Goal: Information Seeking & Learning: Check status

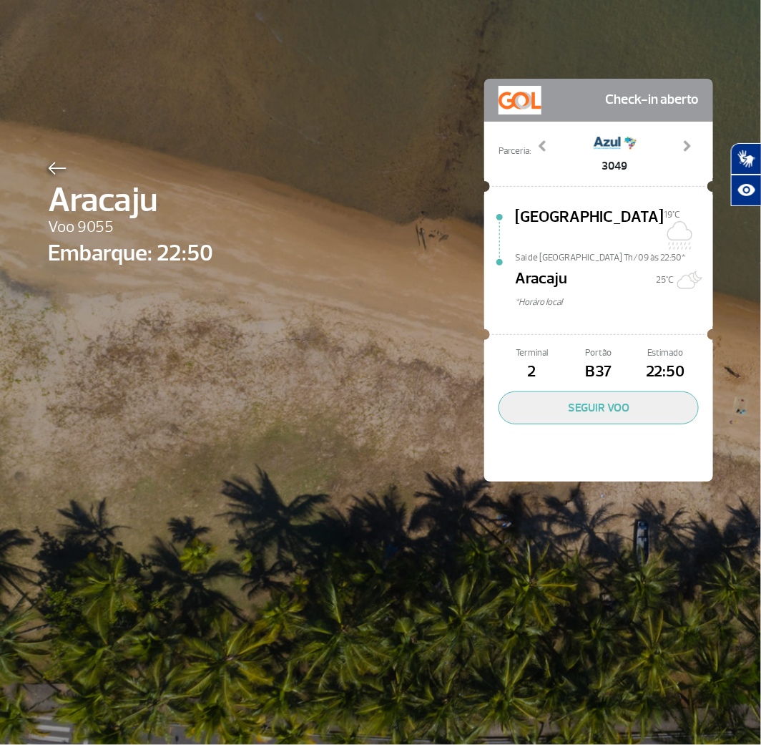
click at [54, 161] on div at bounding box center [130, 165] width 165 height 17
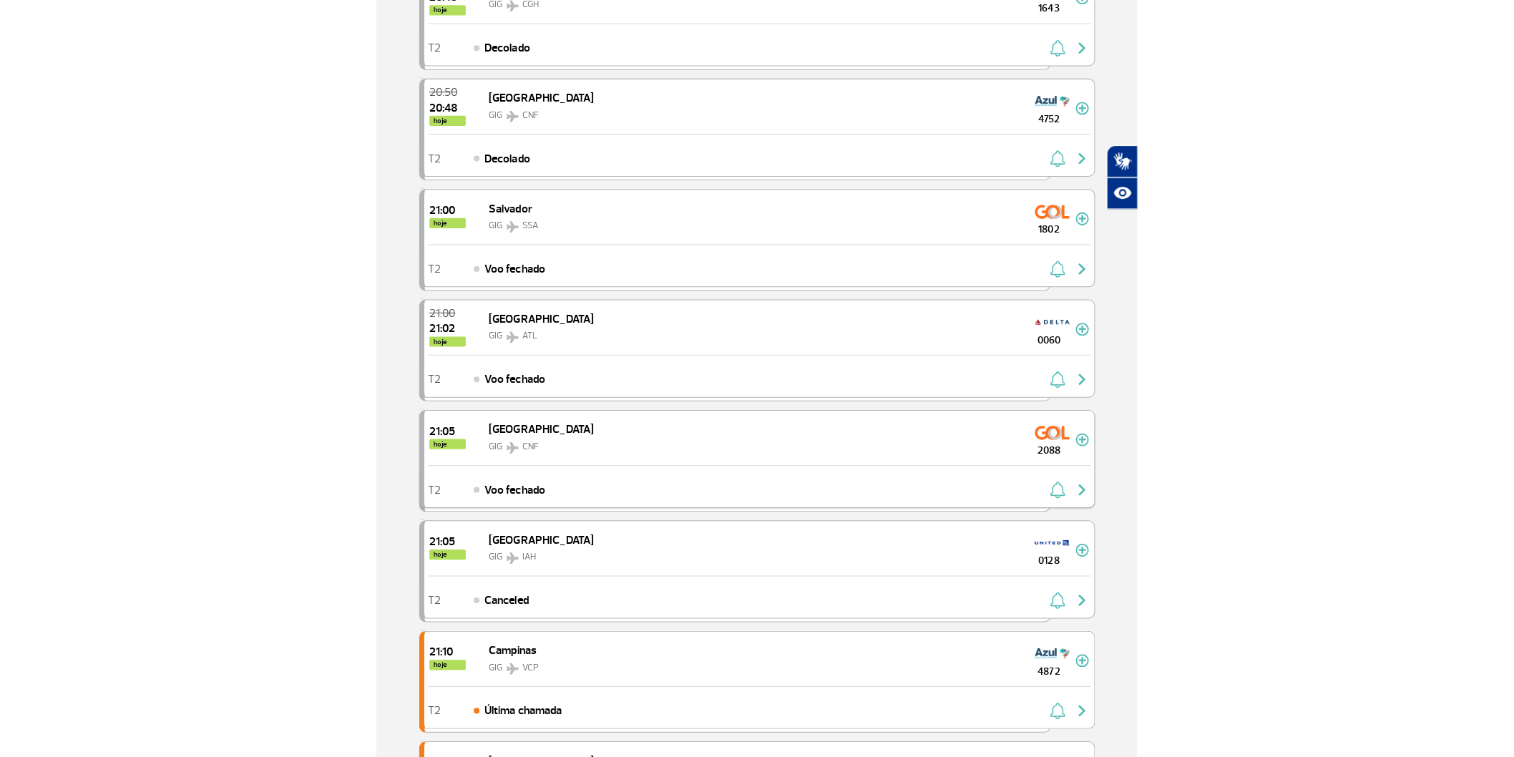
scroll to position [397, 0]
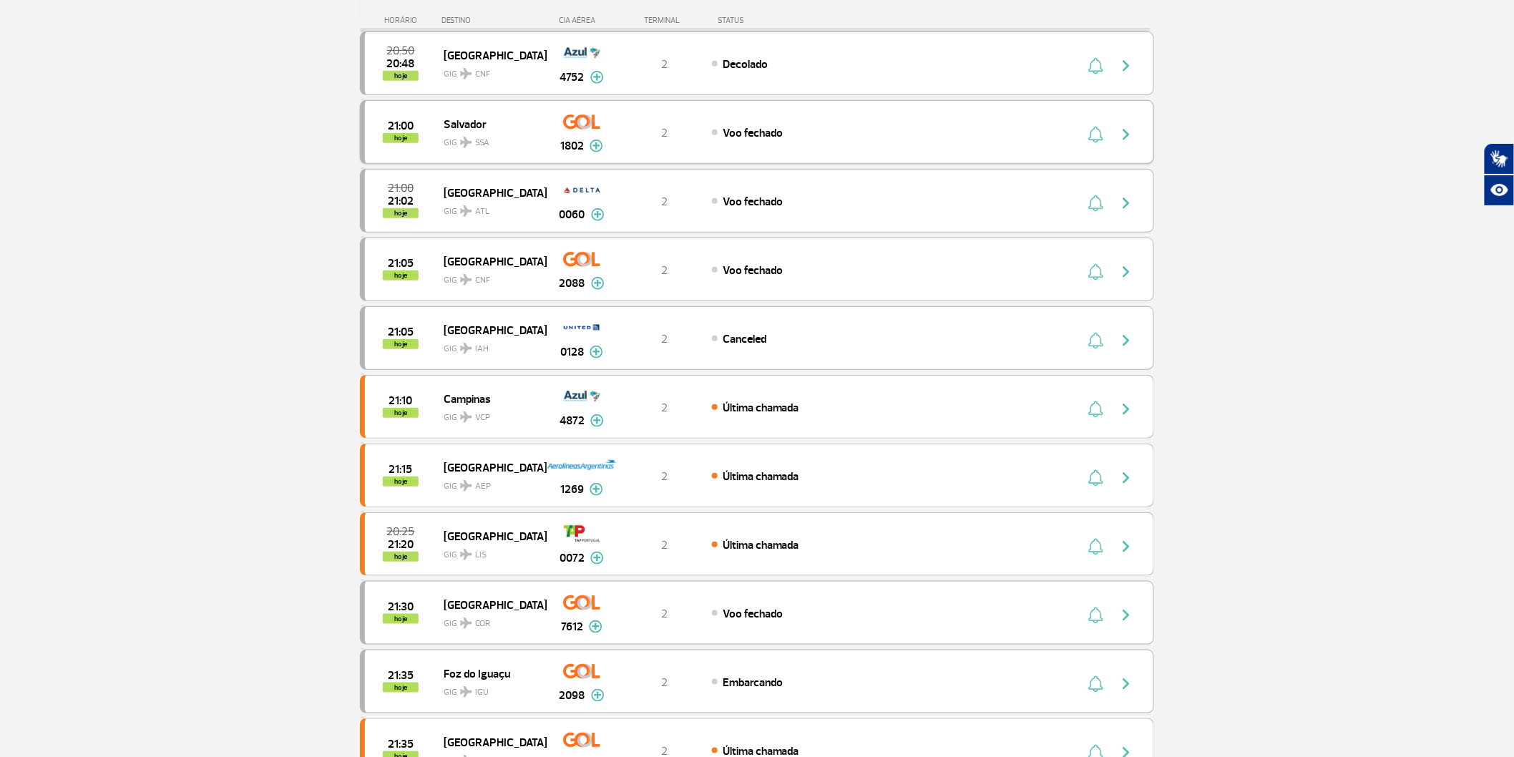
scroll to position [0, 0]
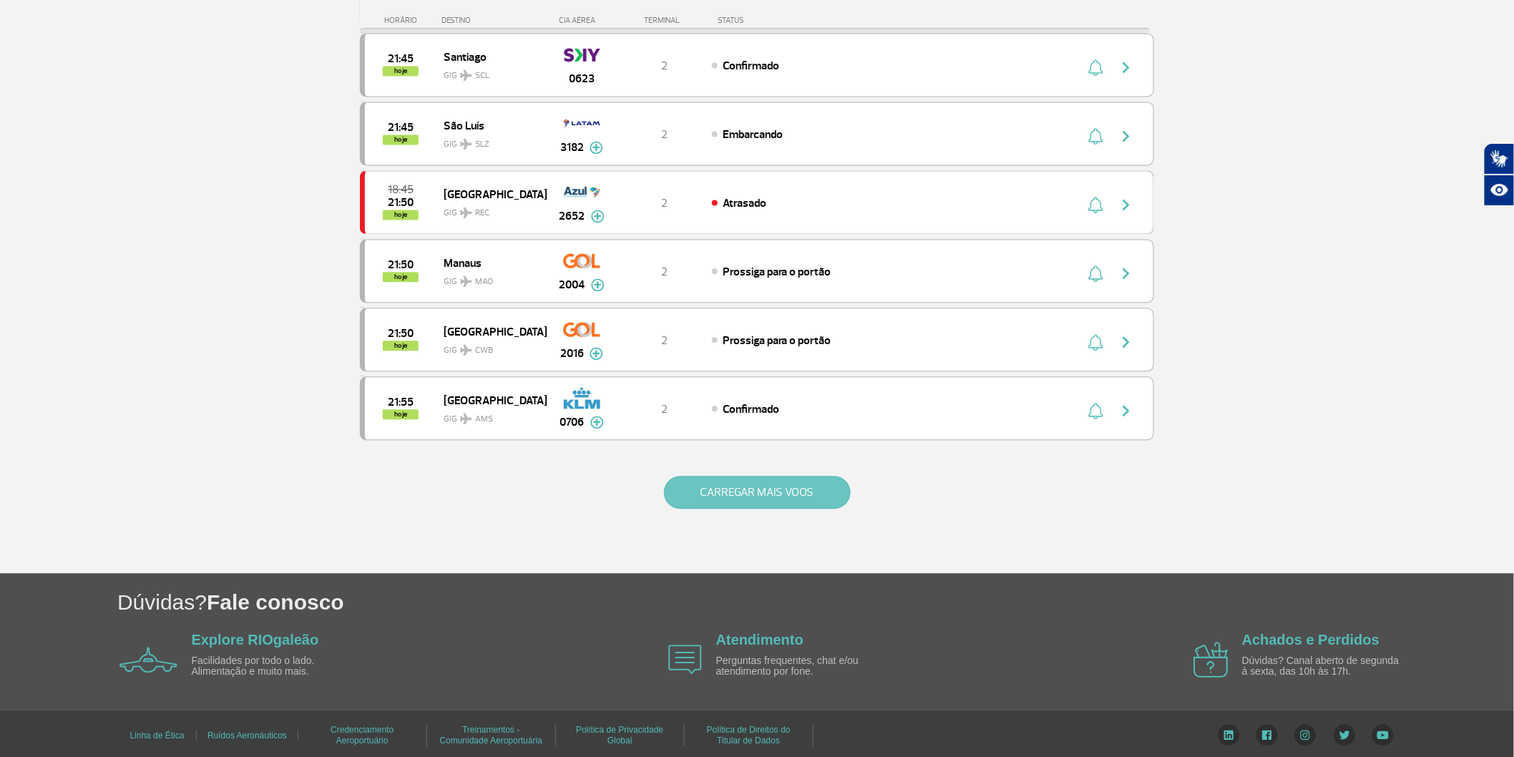
scroll to position [1196, 0]
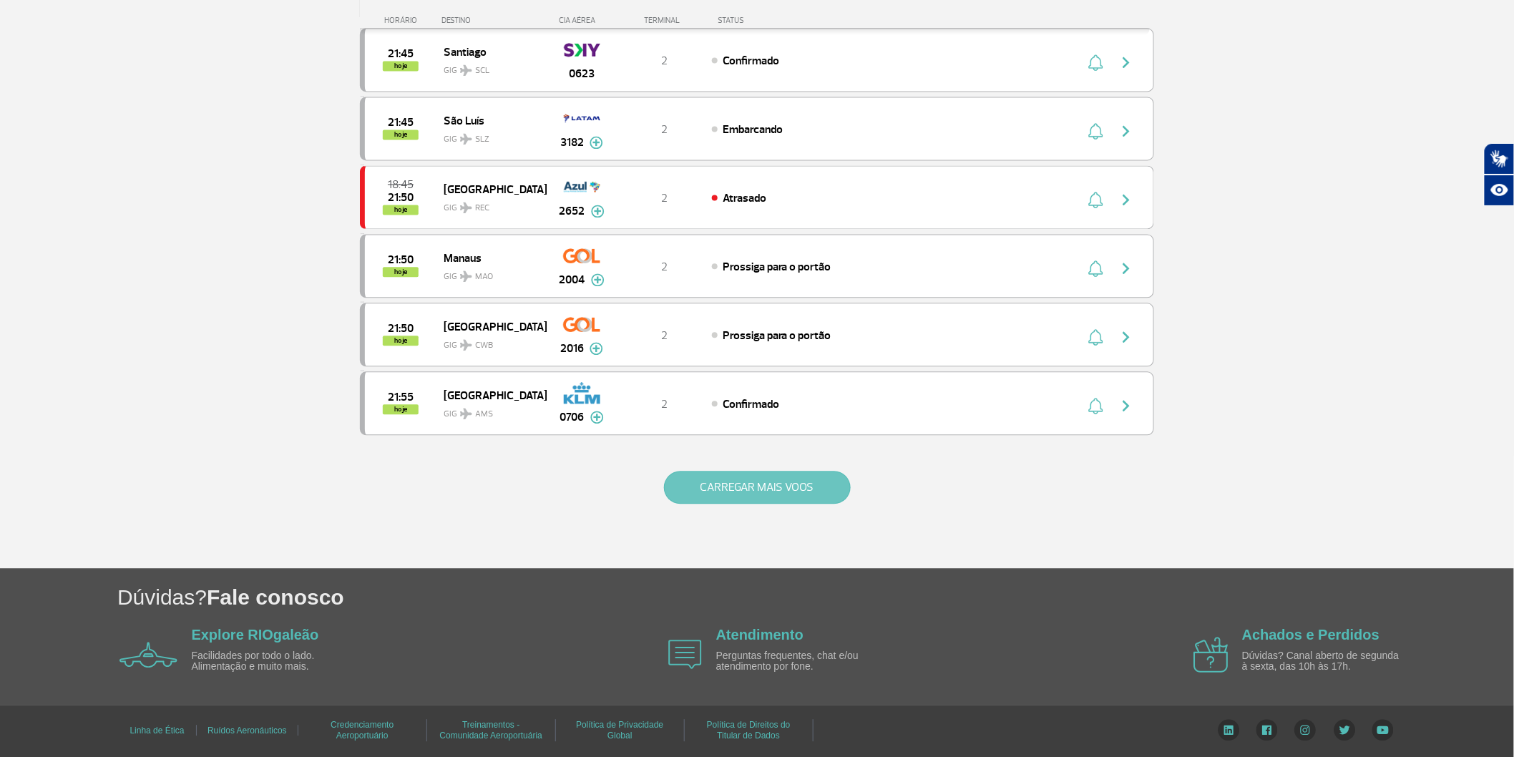
click at [687, 504] on button "CARREGAR MAIS VOOS" at bounding box center [757, 487] width 187 height 33
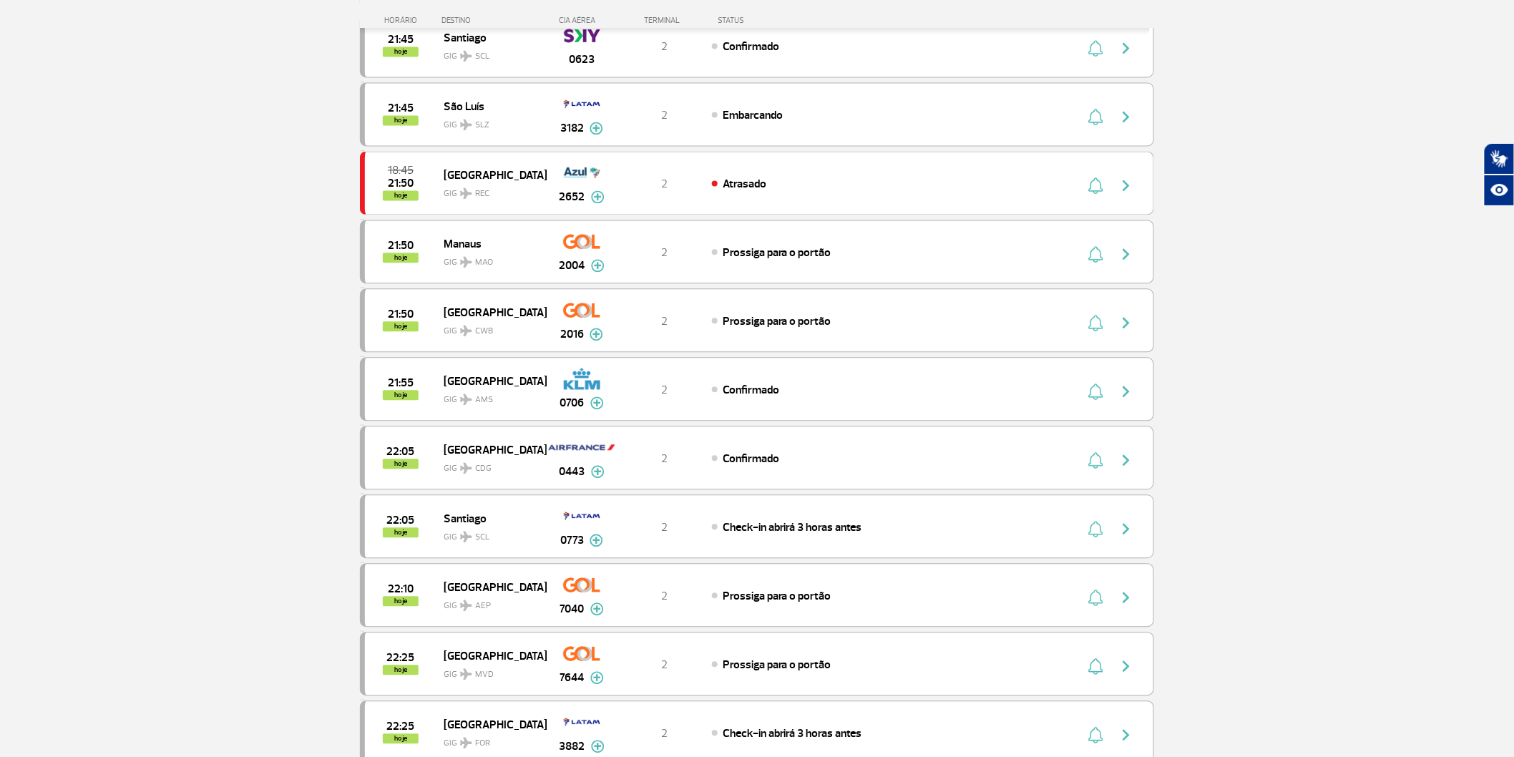
click at [155, 366] on section "Página Inicial > Voos > Painel de Voos Painel de Voos Partidas Chegadas 20:30 2…" at bounding box center [757, 401] width 1514 height 3053
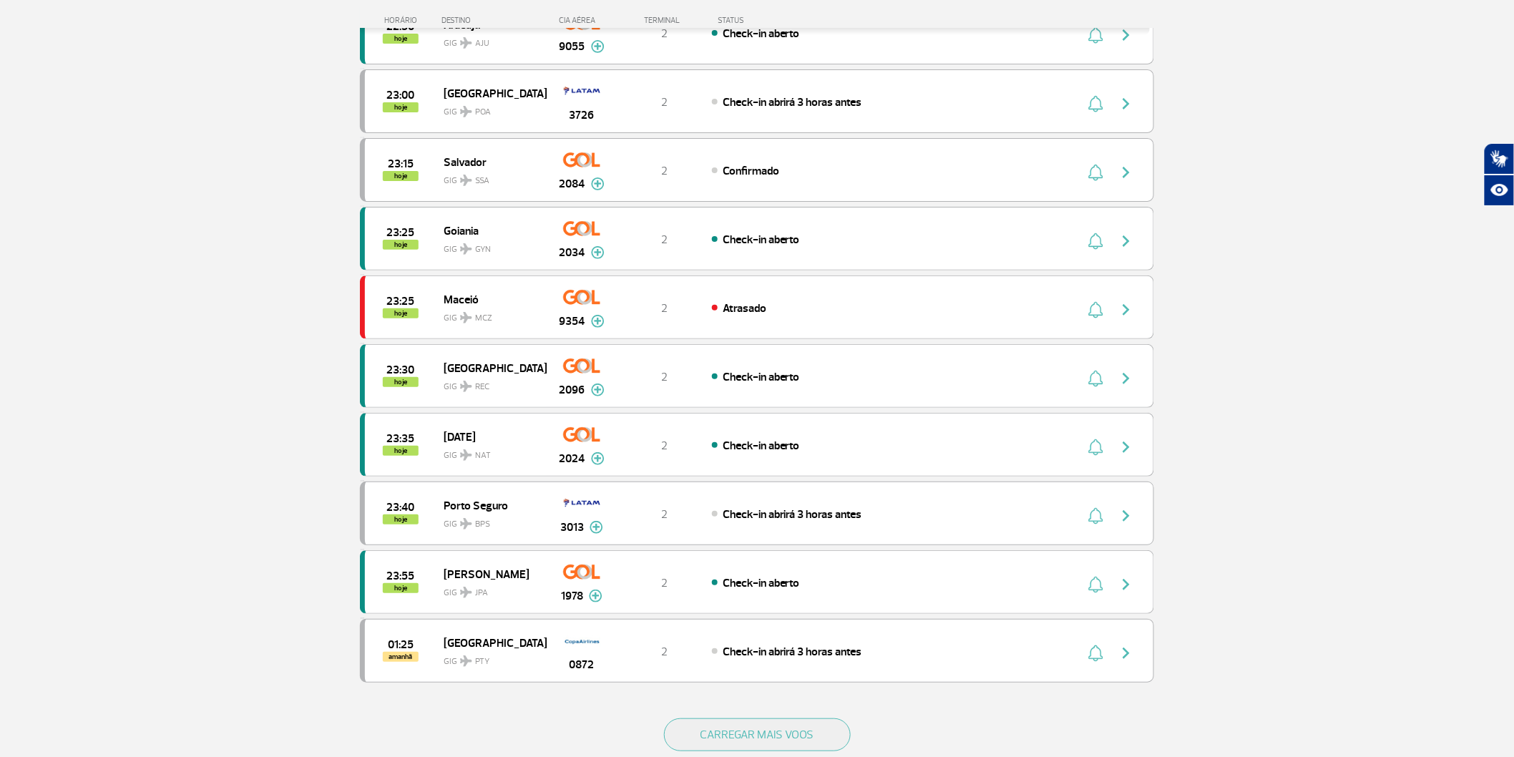
scroll to position [2309, 0]
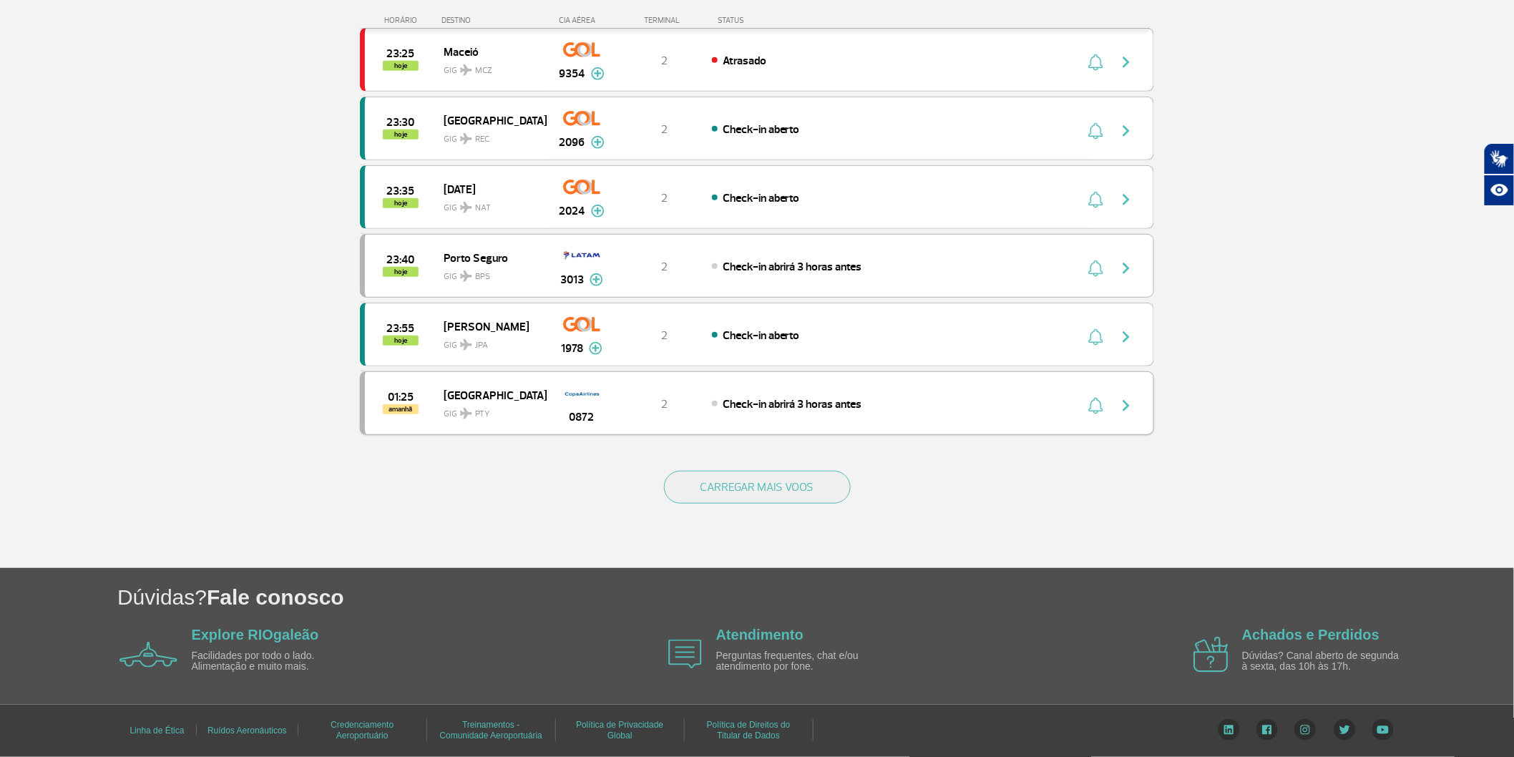
scroll to position [2627, 0]
click at [706, 504] on button "CARREGAR MAIS VOOS" at bounding box center [757, 487] width 187 height 33
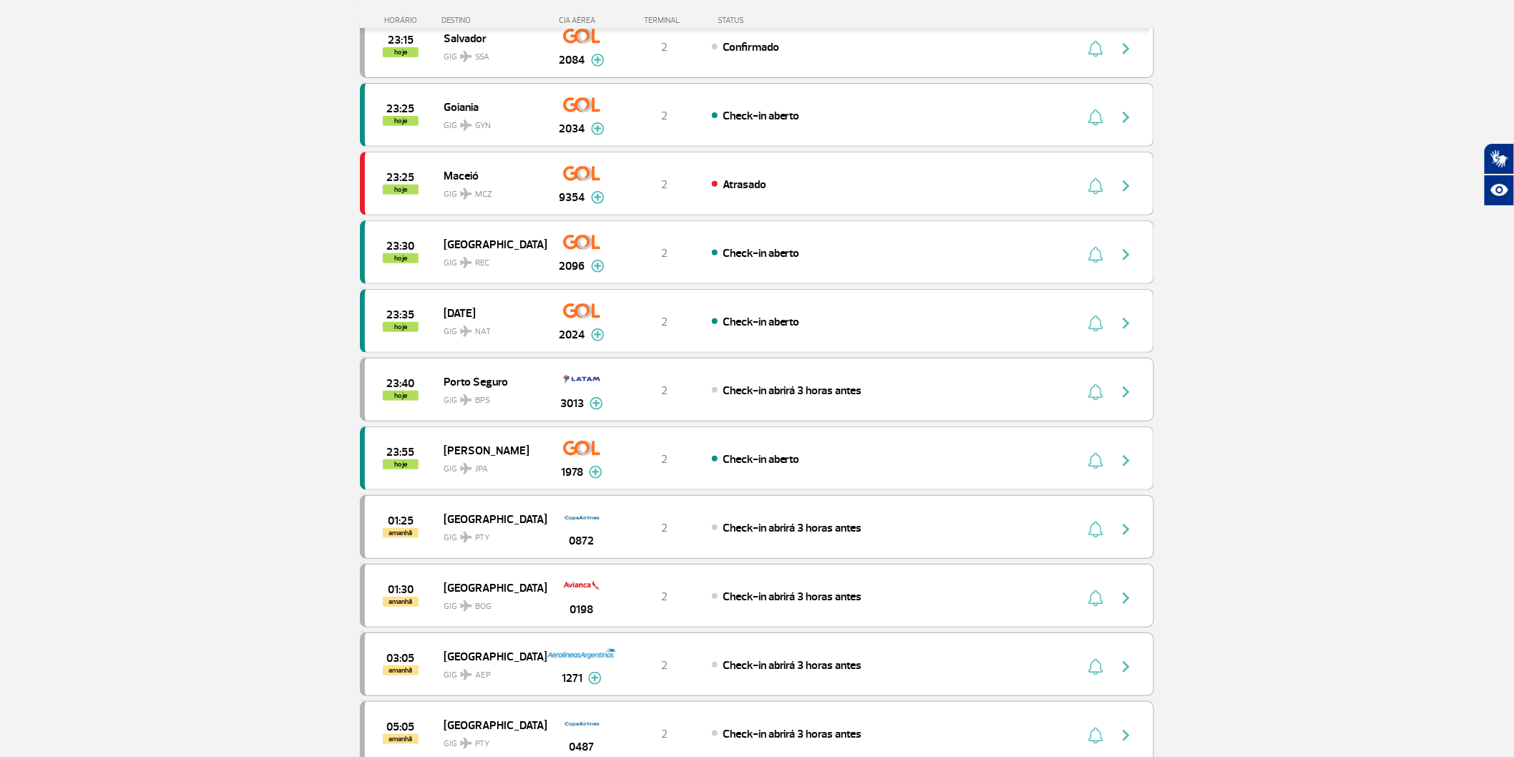
scroll to position [2388, 0]
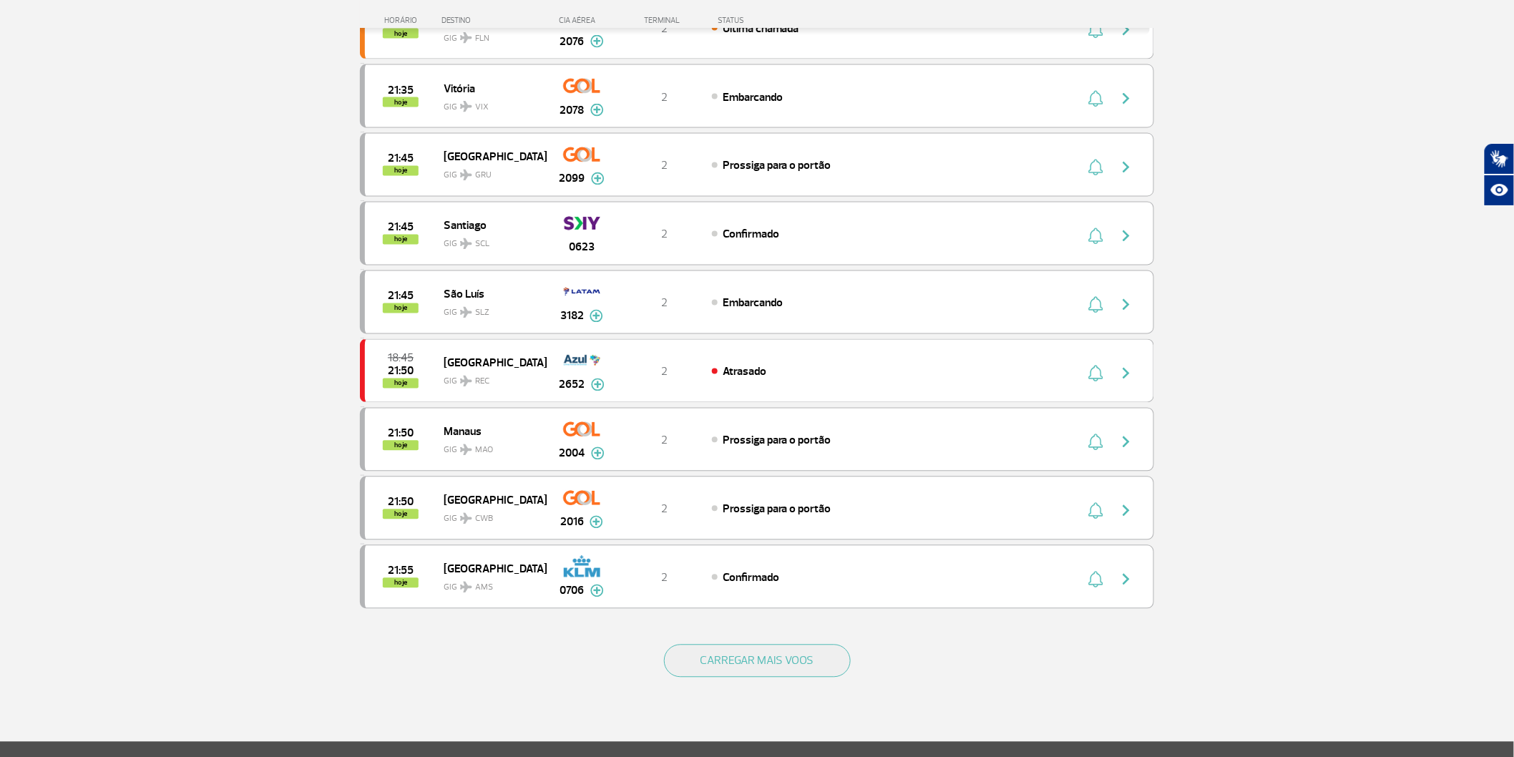
scroll to position [1207, 0]
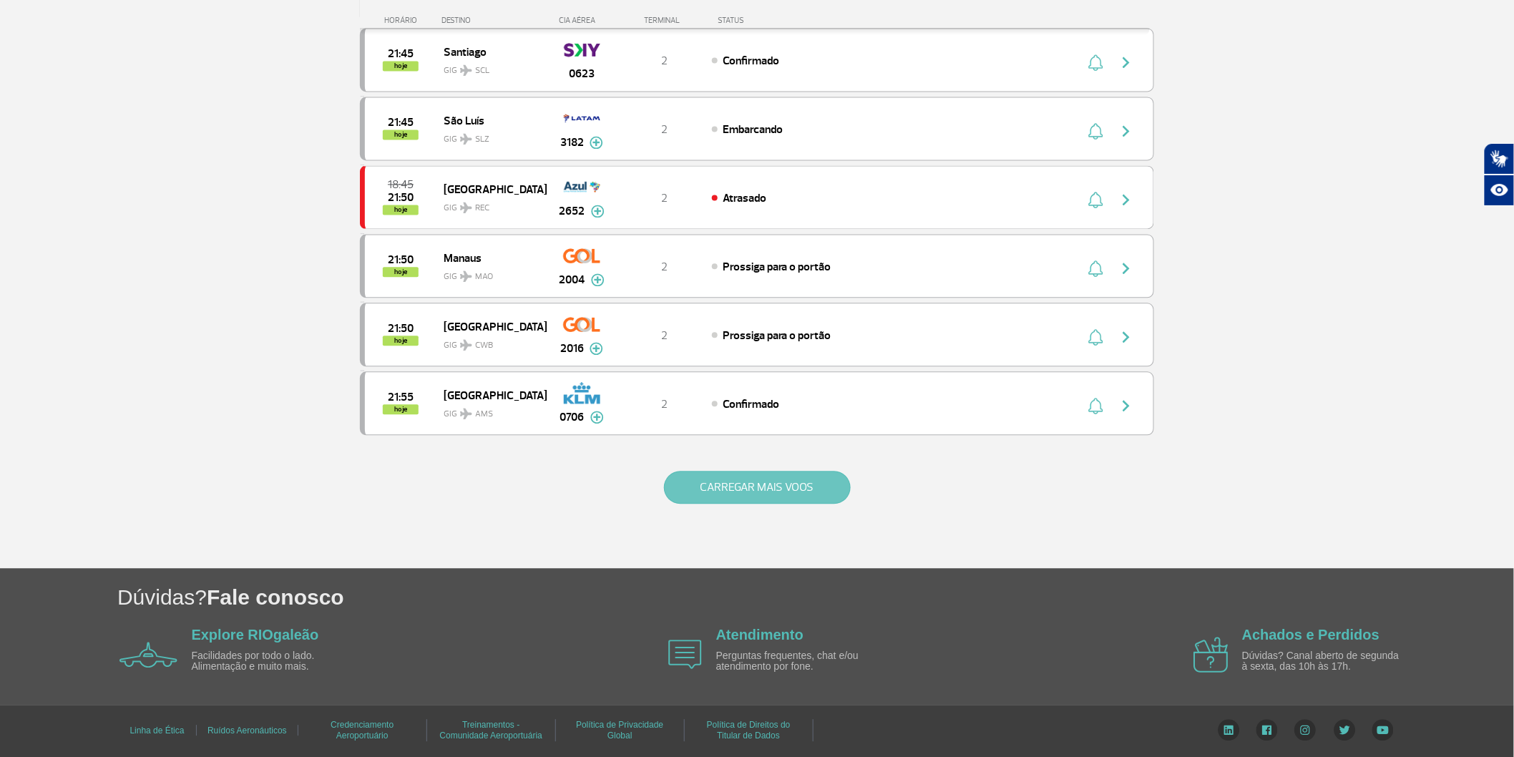
click at [711, 504] on button "CARREGAR MAIS VOOS" at bounding box center [757, 487] width 187 height 33
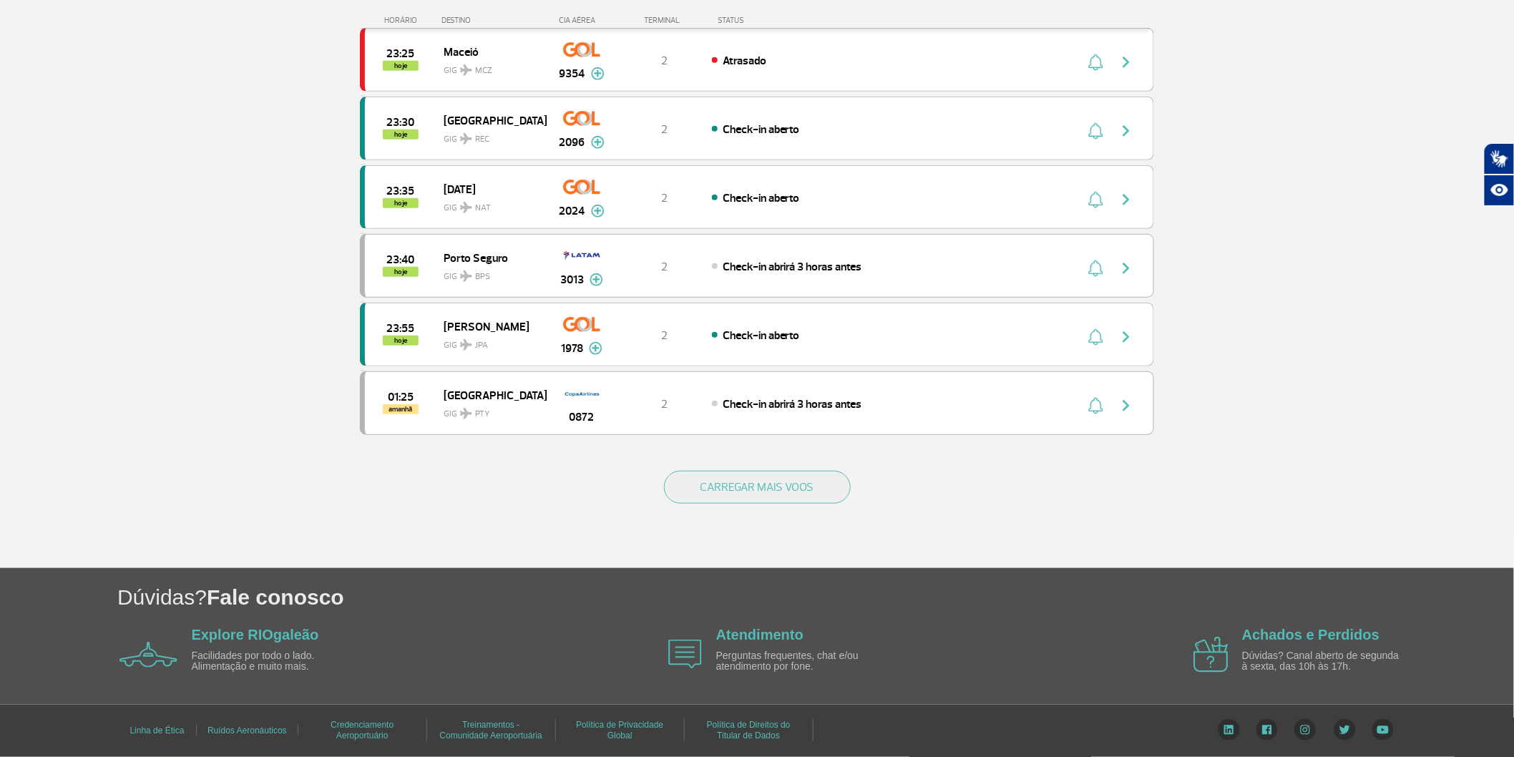
scroll to position [2718, 0]
click at [725, 504] on button "CARREGAR MAIS VOOS" at bounding box center [757, 487] width 187 height 33
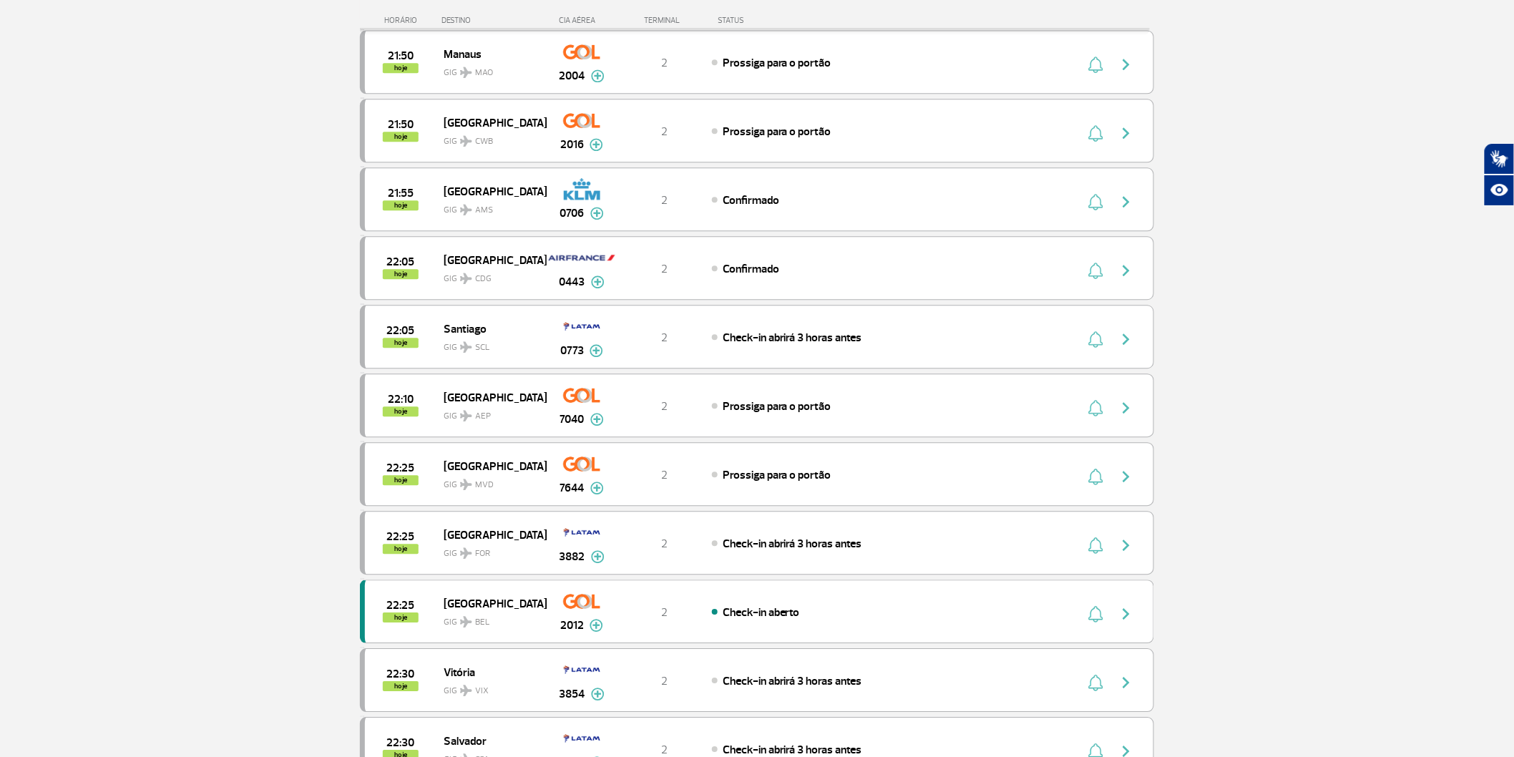
scroll to position [1367, 0]
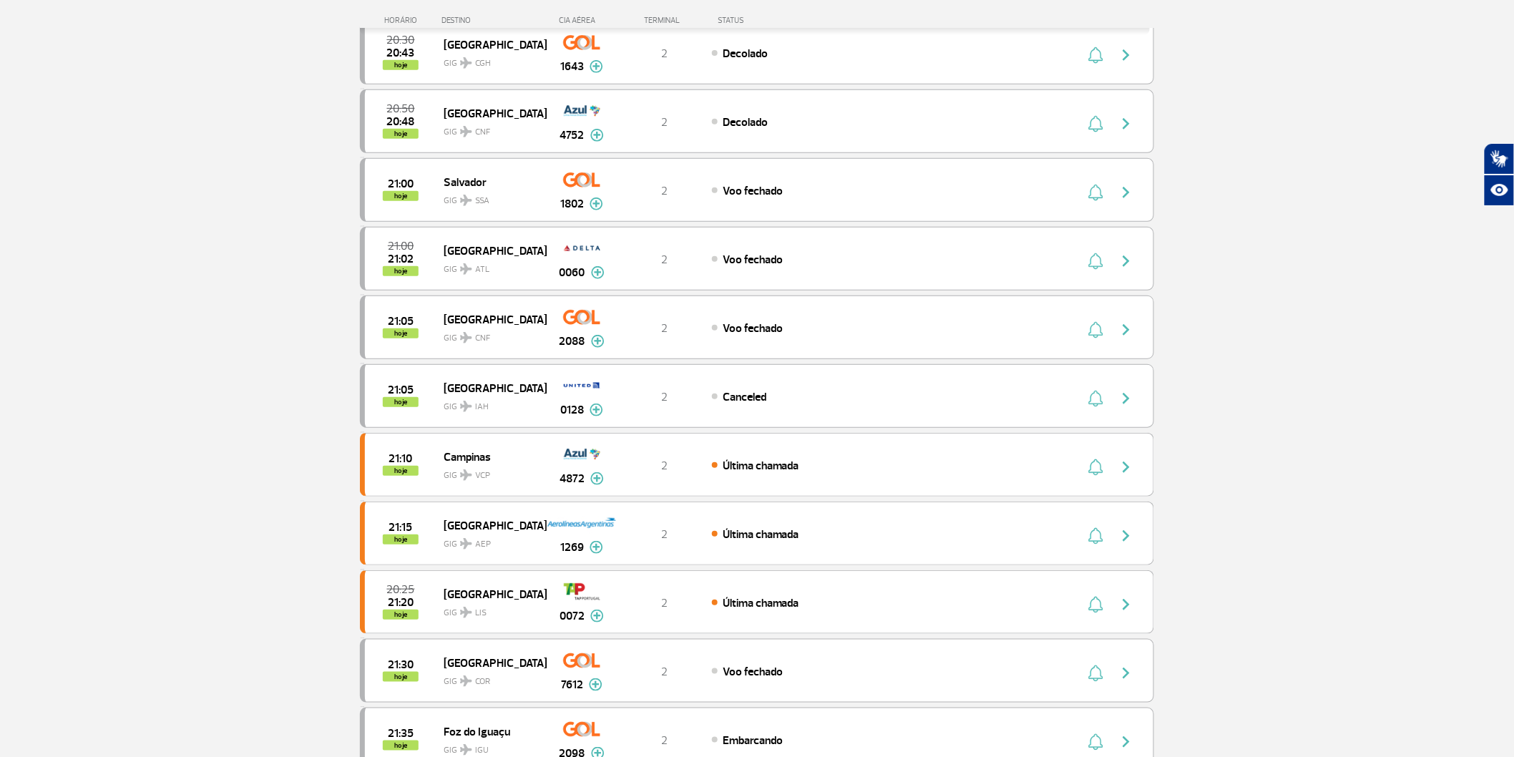
drag, startPoint x: 122, startPoint y: 563, endPoint x: 130, endPoint y: 567, distance: 9.0
click at [124, 563] on section "Página Inicial > Voos > Painel de Voos Painel de Voos Partidas Chegadas 20:30 2…" at bounding box center [757, 683] width 1514 height 1679
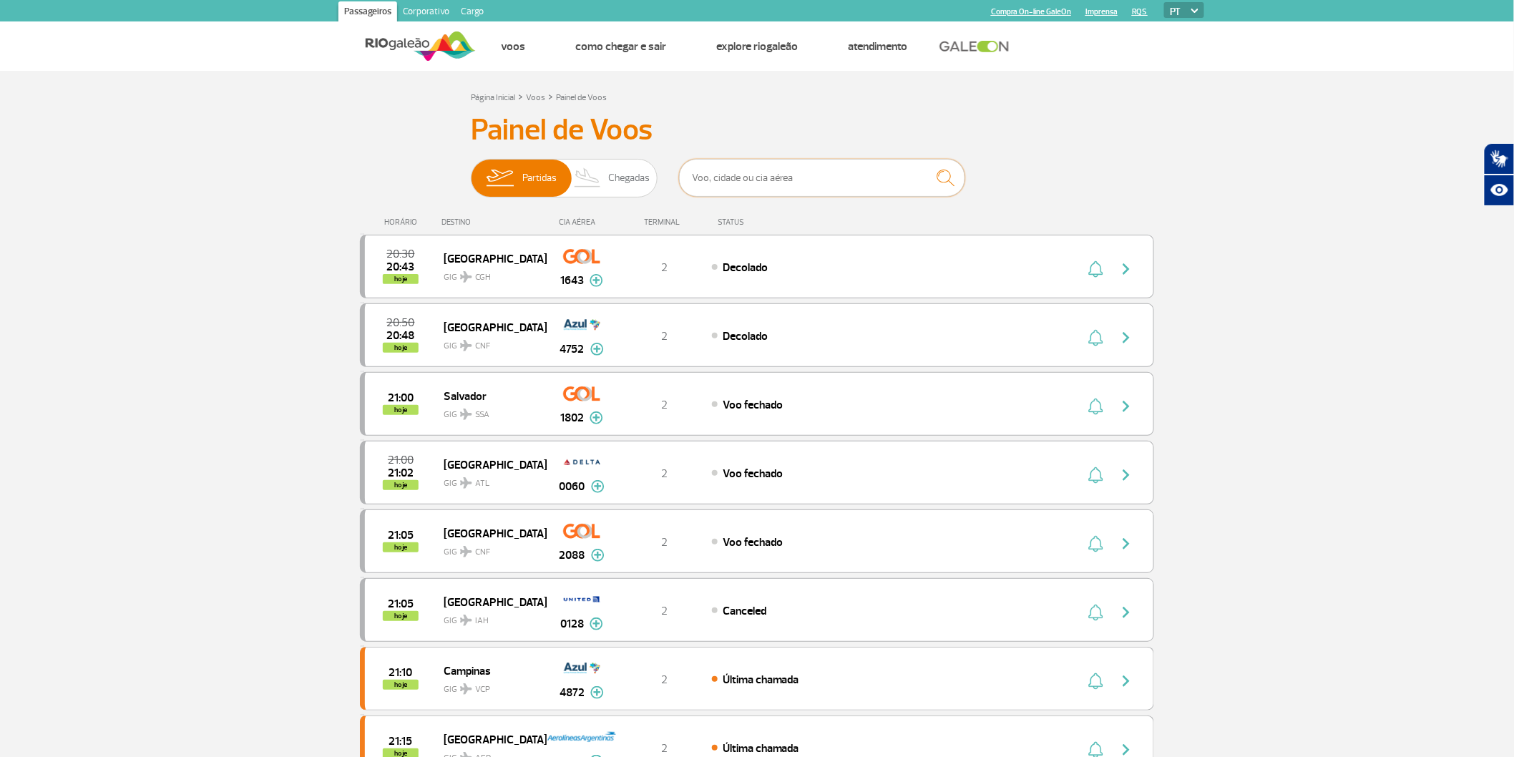
click at [804, 175] on input "text" at bounding box center [822, 178] width 286 height 38
type input "2034"
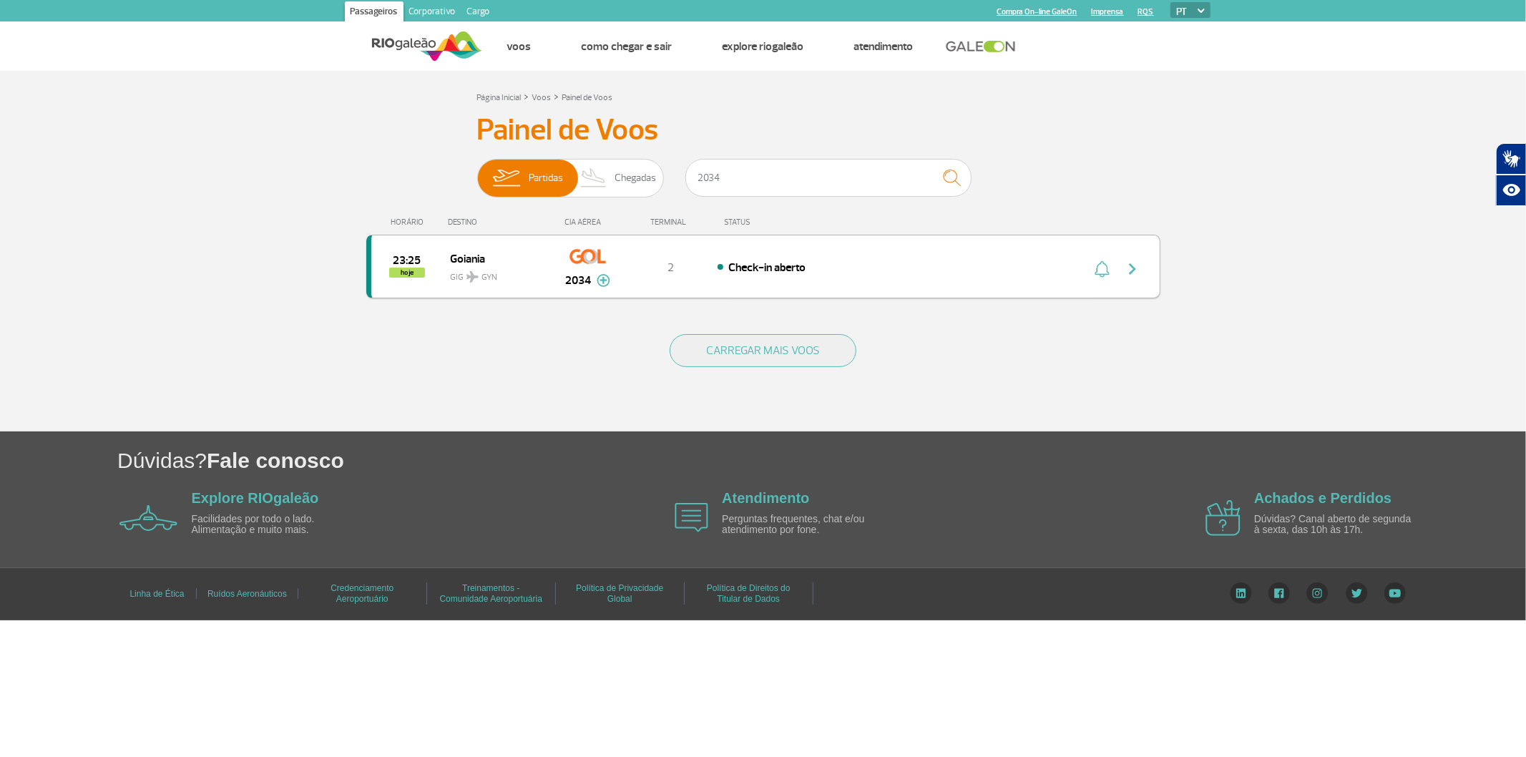
click at [948, 275] on div "Check-in aberto" at bounding box center [876, 267] width 316 height 16
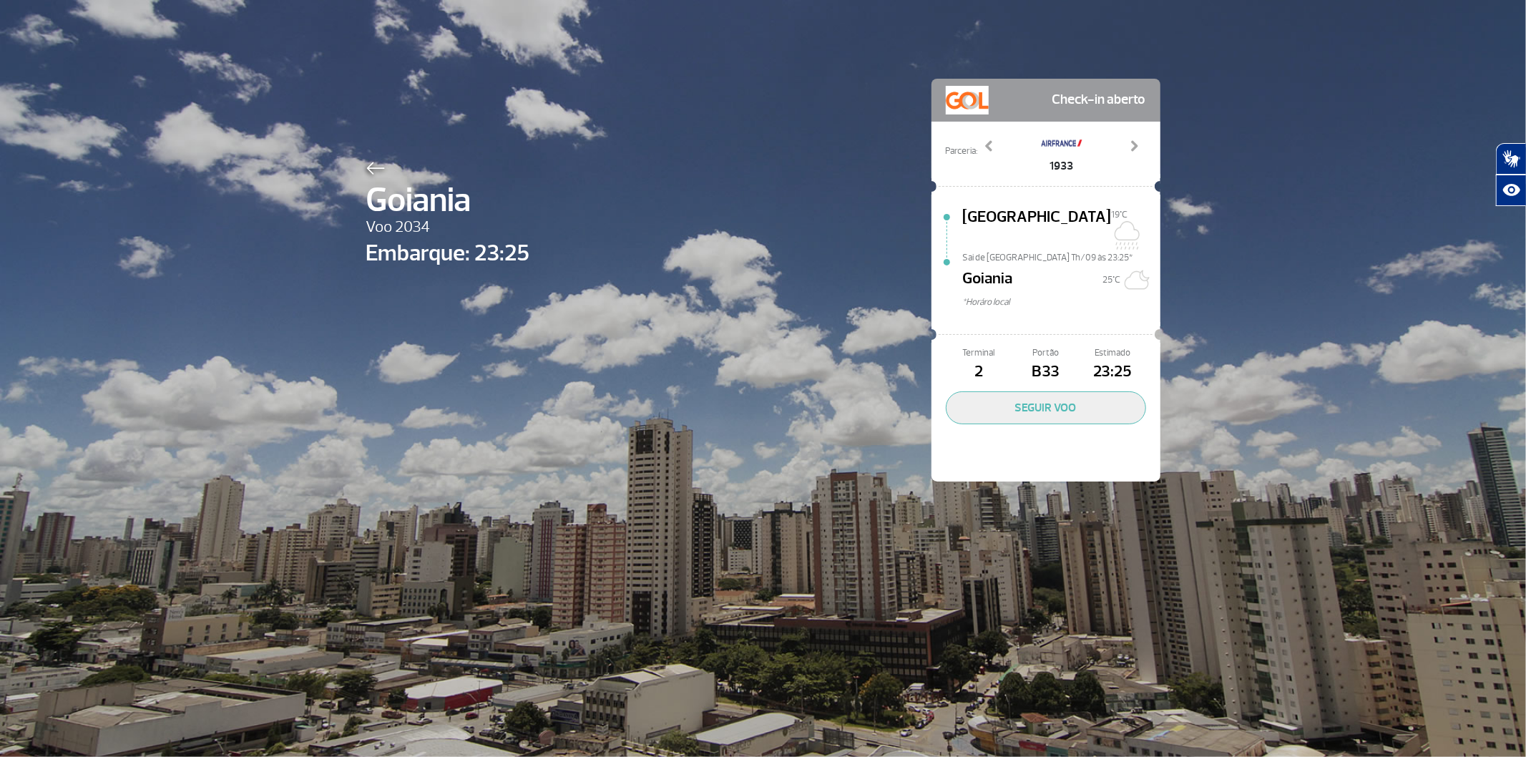
click at [372, 170] on img at bounding box center [375, 168] width 19 height 13
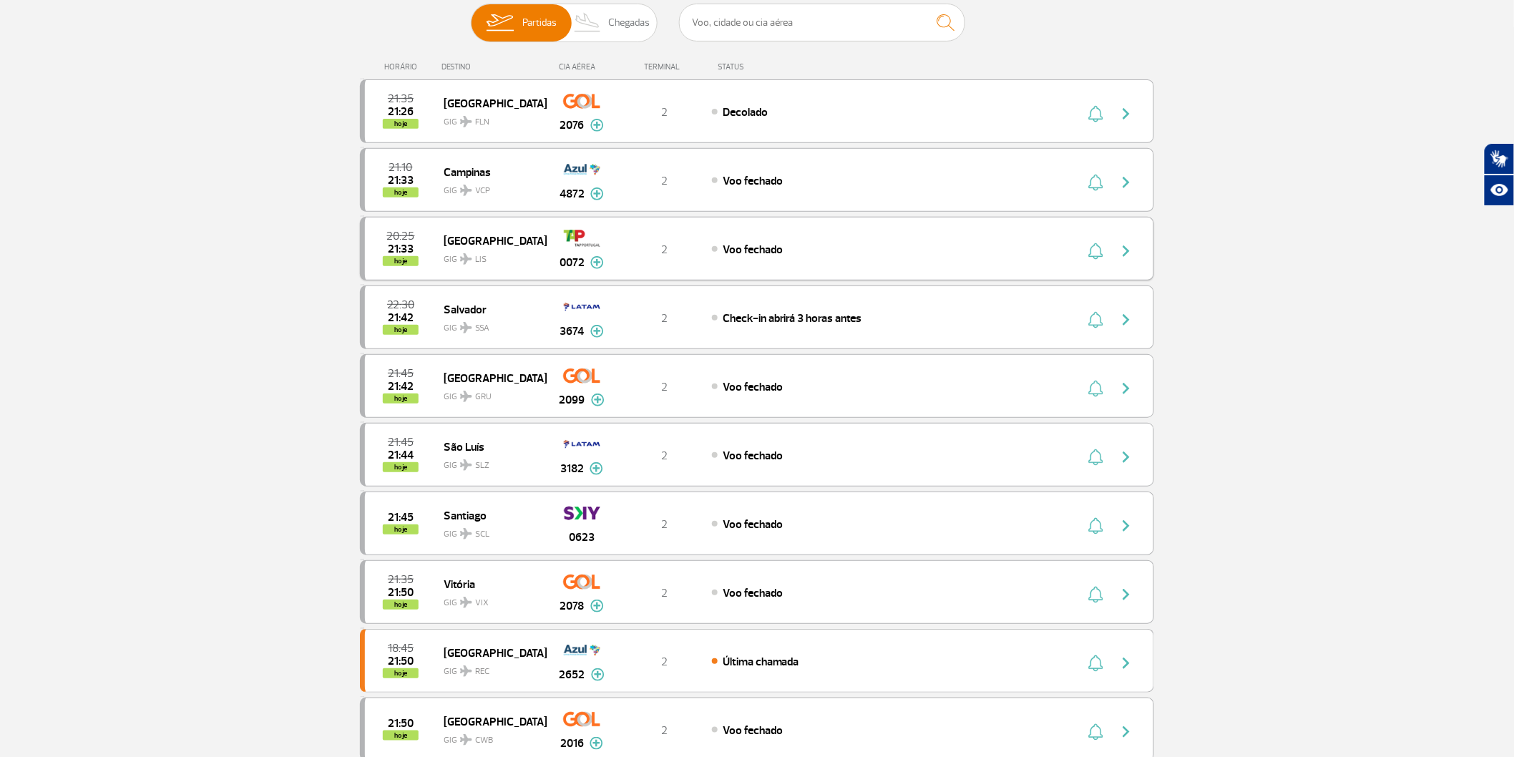
scroll to position [159, 0]
